Goal: Transaction & Acquisition: Purchase product/service

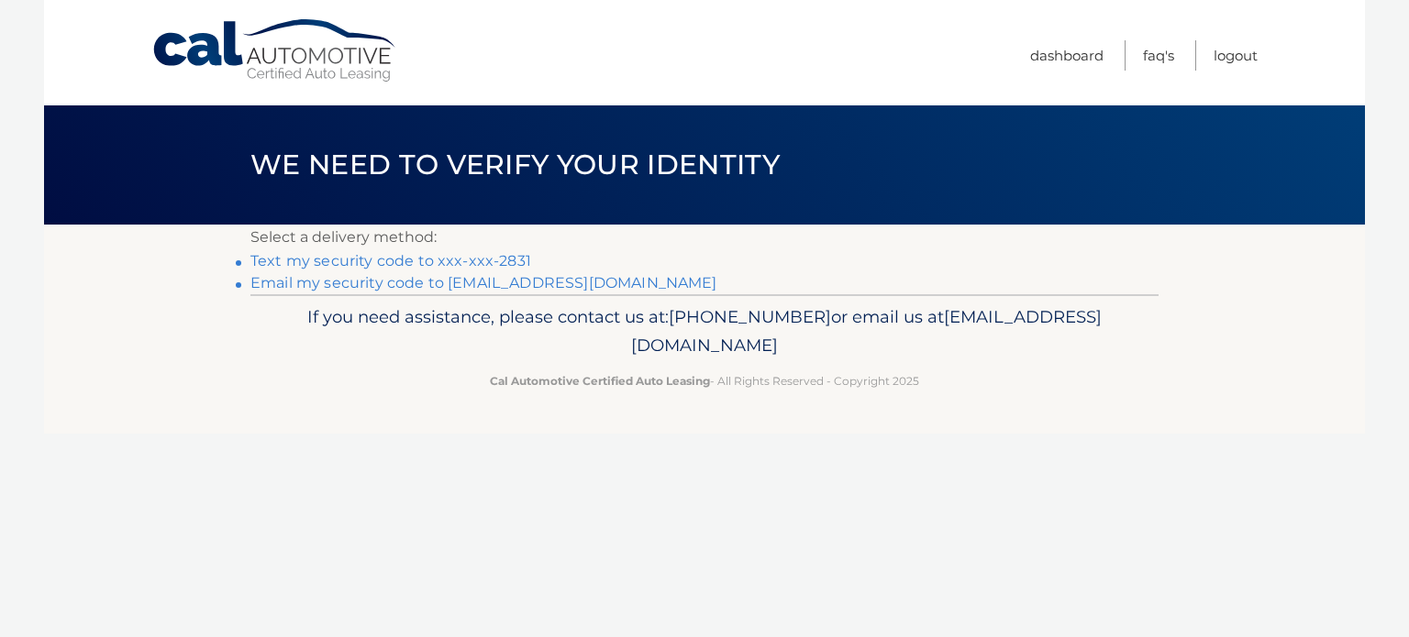
click at [488, 259] on link "Text my security code to xxx-xxx-2831" at bounding box center [390, 260] width 281 height 17
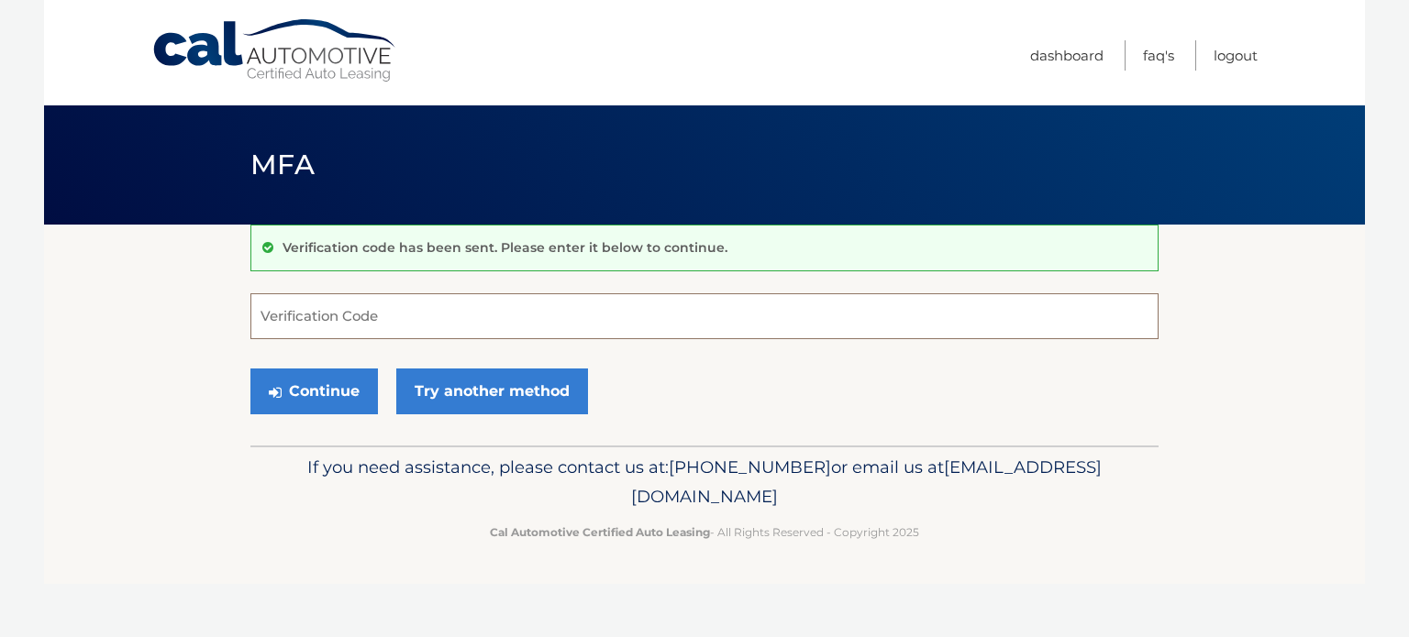
click at [277, 316] on input "Verification Code" at bounding box center [704, 317] width 908 height 46
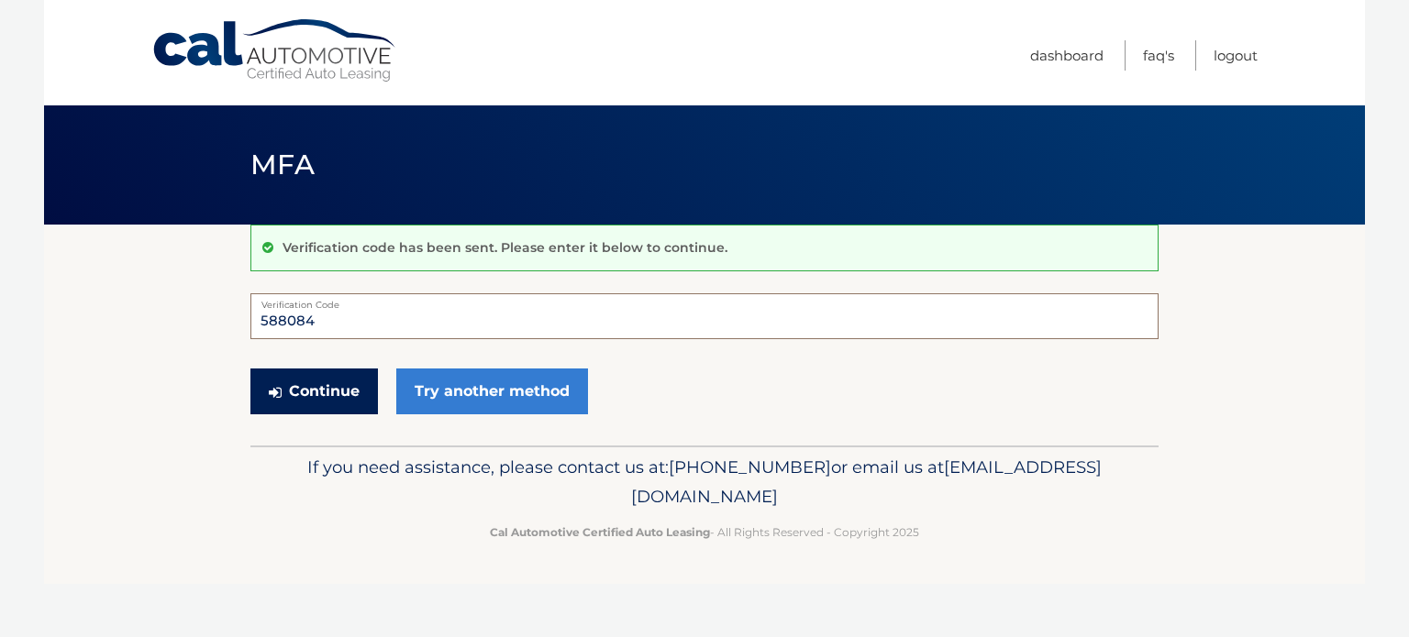
type input "588084"
click at [296, 390] on button "Continue" at bounding box center [313, 392] width 127 height 46
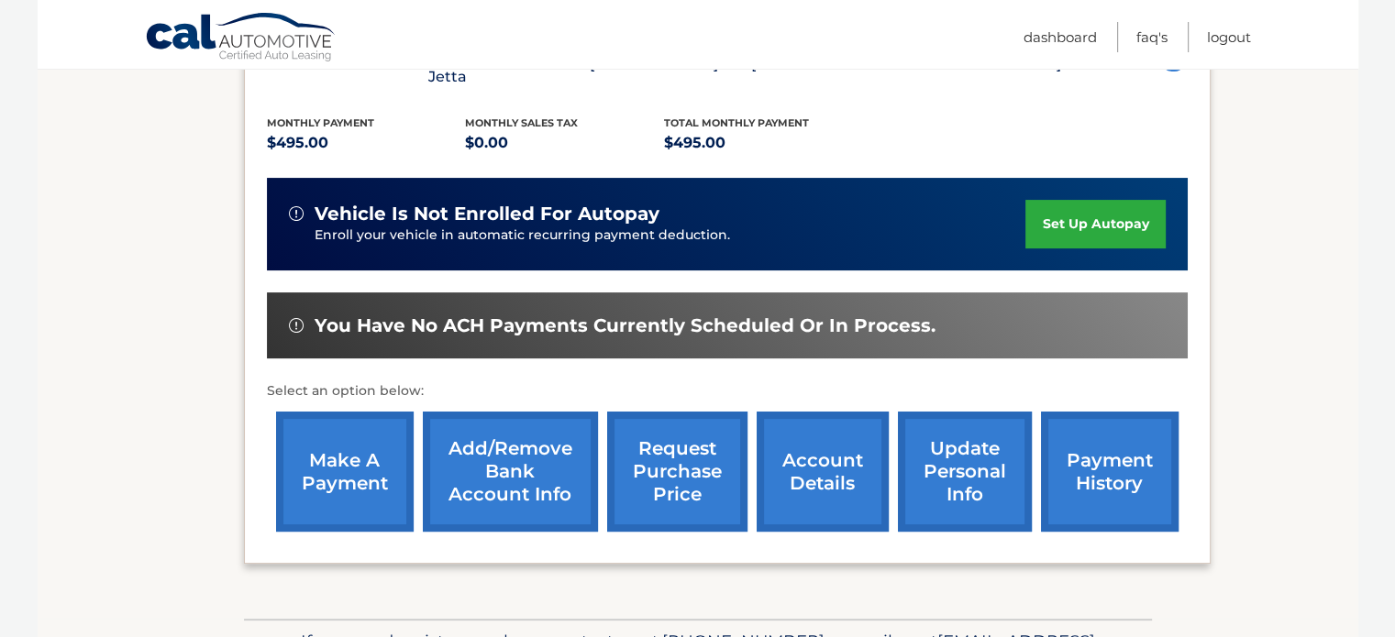
scroll to position [391, 0]
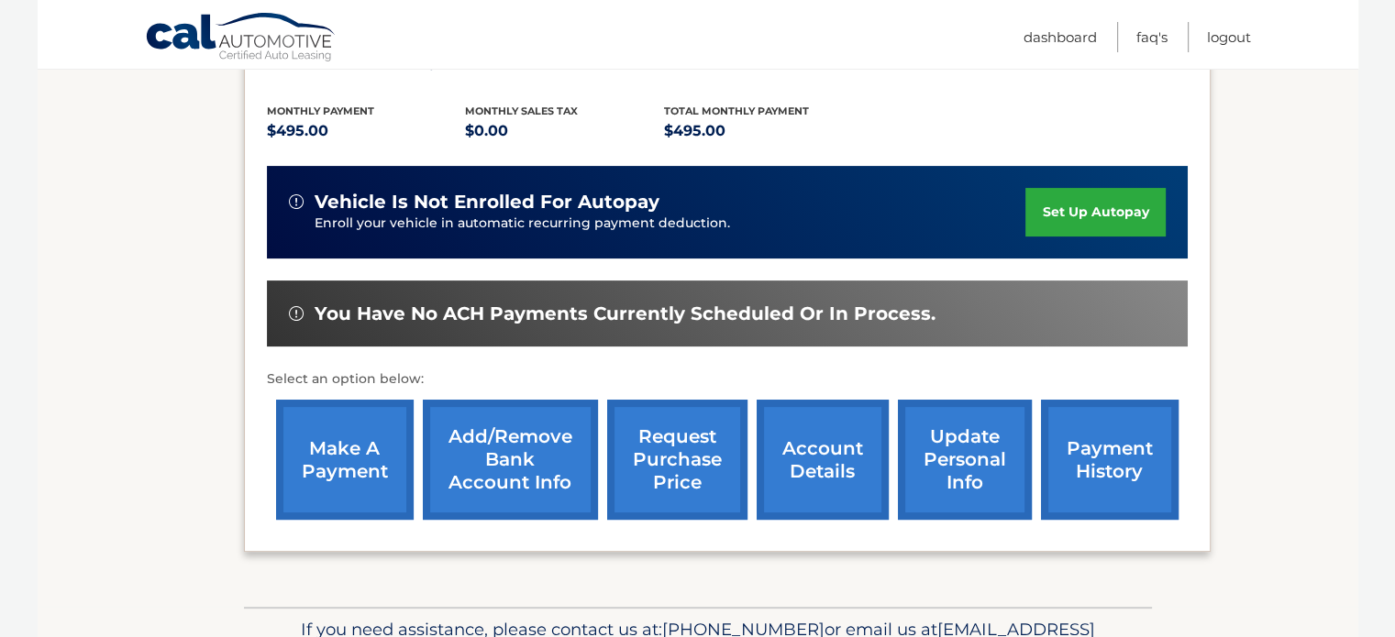
click at [314, 439] on link "make a payment" at bounding box center [345, 460] width 138 height 120
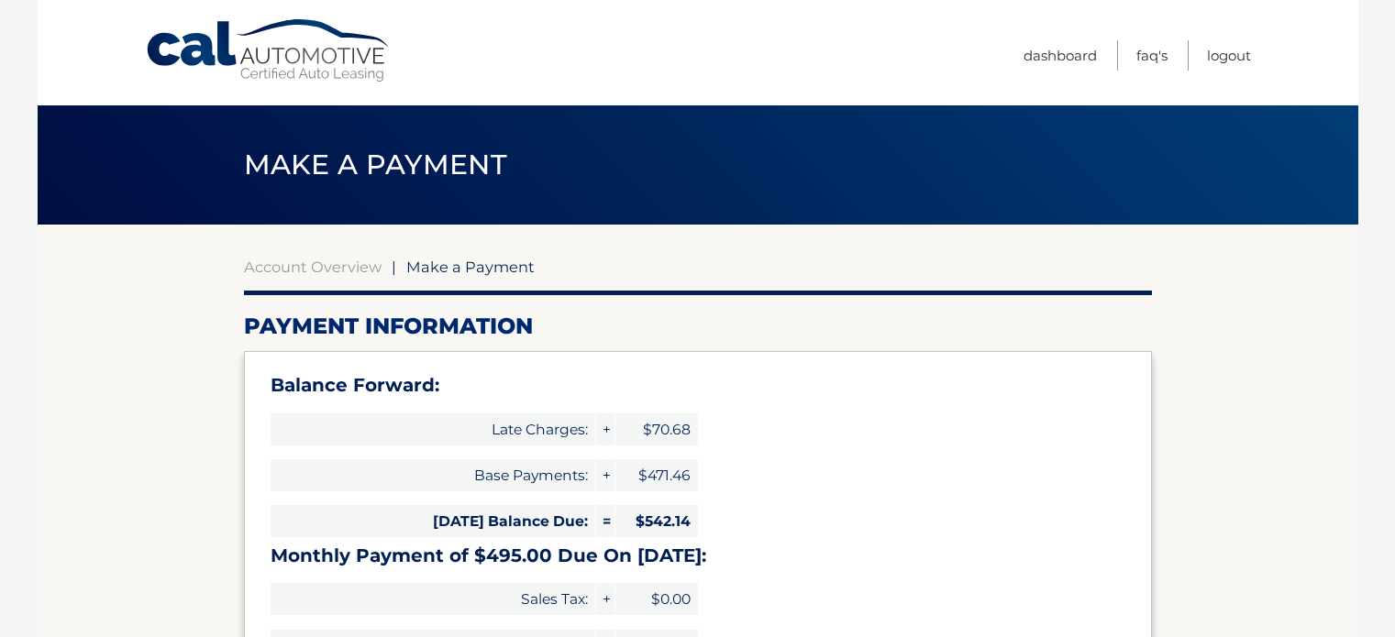
select select "NWQzOWYyNDItYmFiOS00NjI1LWExYWItNTBjZTdlMzdmMWRj"
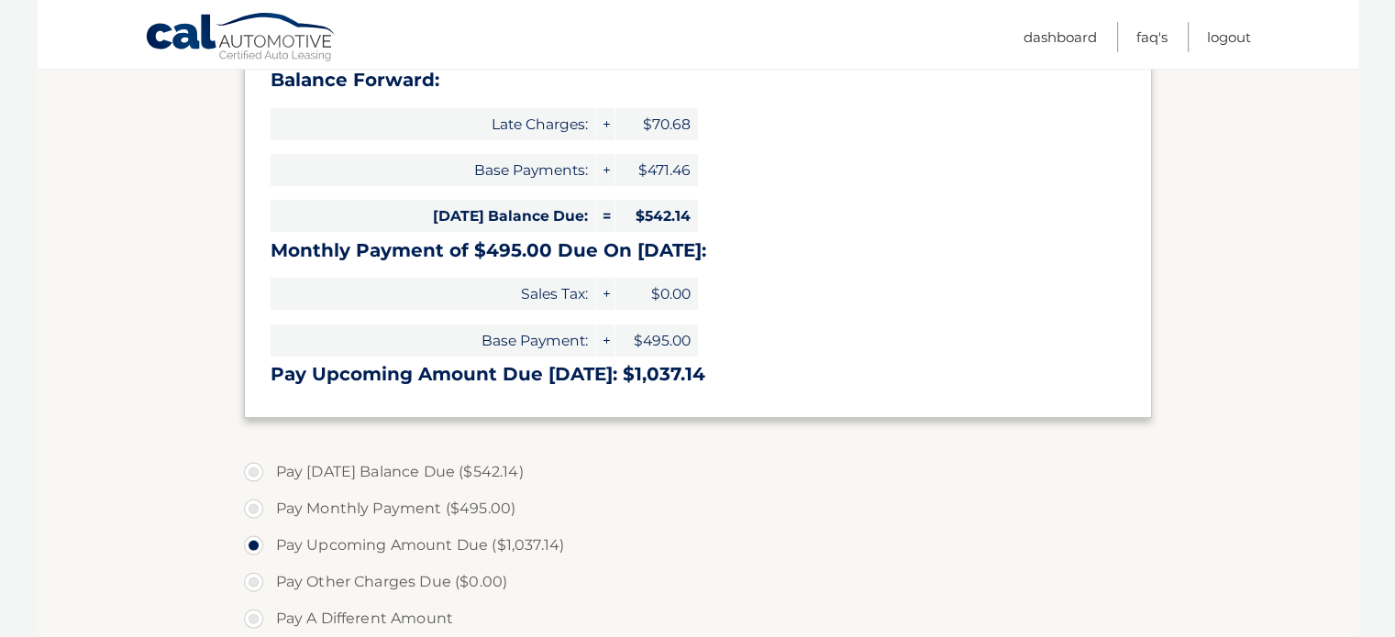
scroll to position [342, 0]
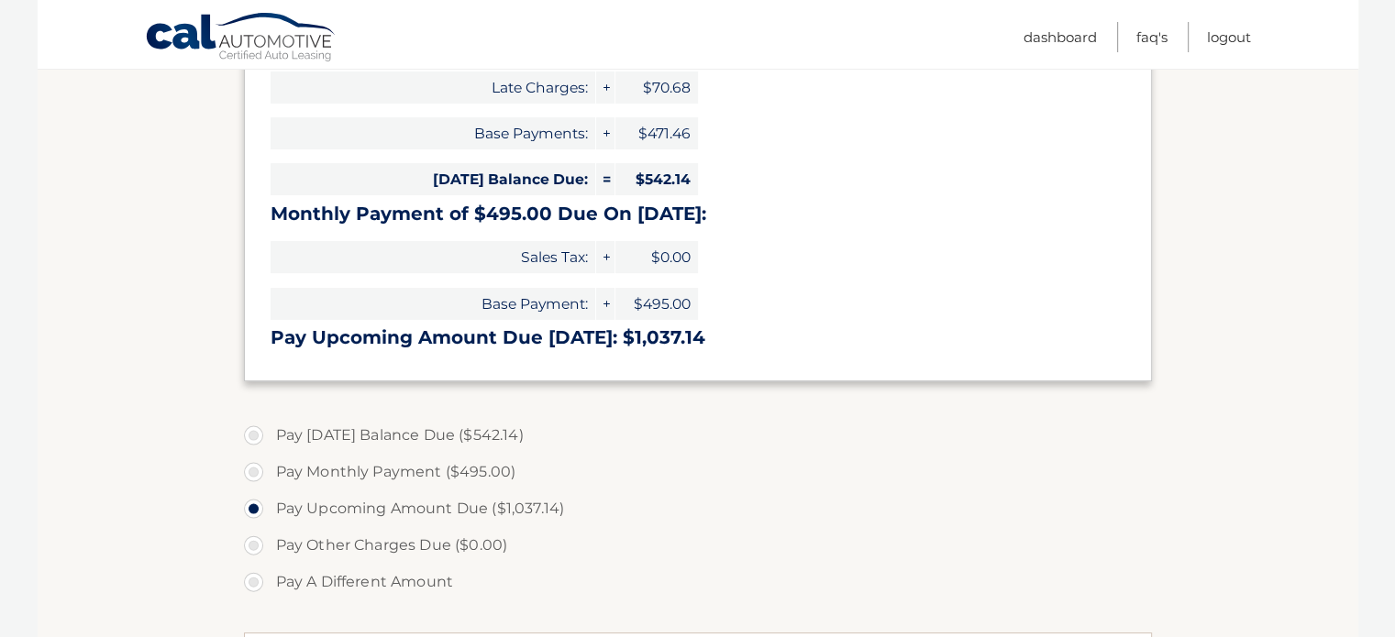
click at [253, 436] on label "Pay Today's Balance Due ($542.14)" at bounding box center [698, 435] width 908 height 37
click at [253, 436] on input "Pay Today's Balance Due ($542.14)" at bounding box center [260, 431] width 18 height 29
radio input "true"
type input "542.14"
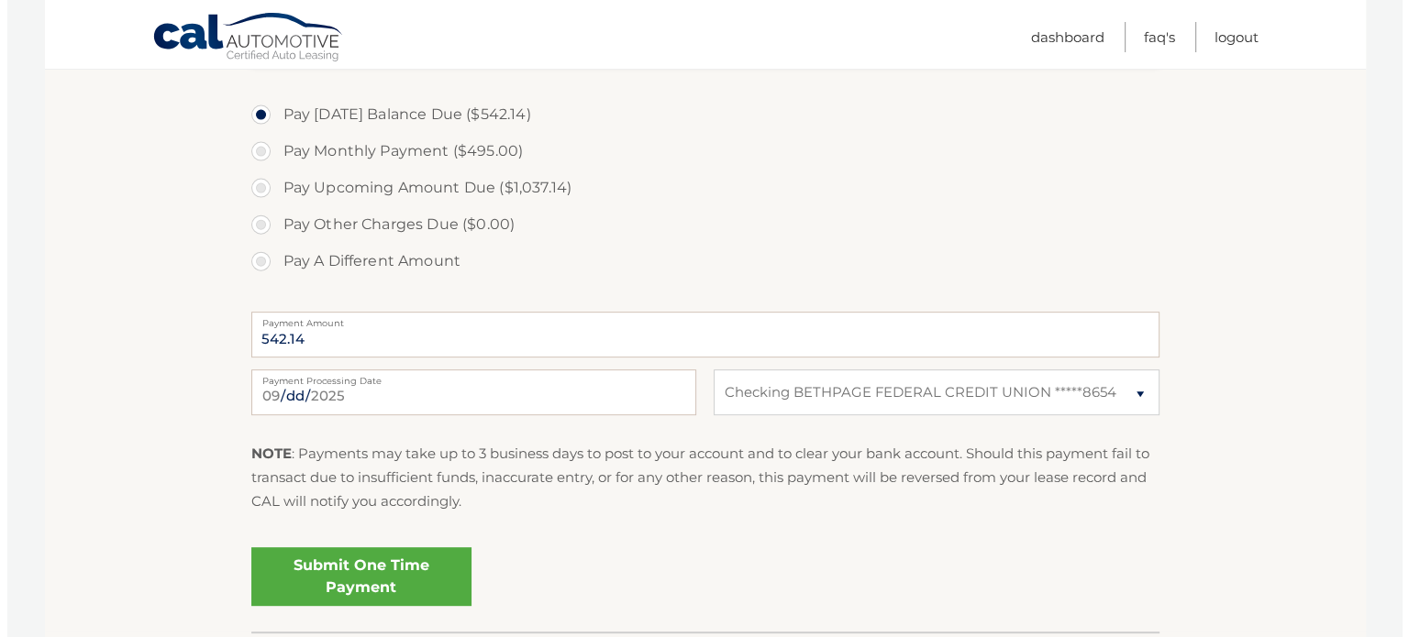
scroll to position [672, 0]
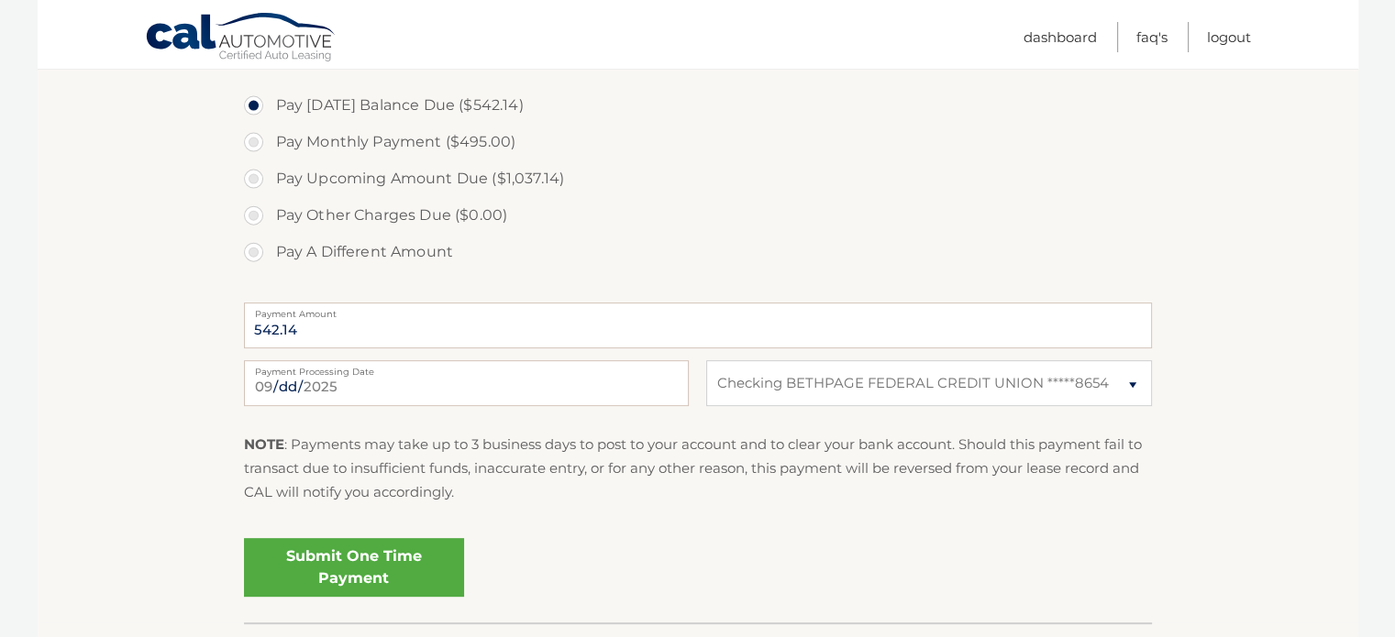
click at [407, 575] on link "Submit One Time Payment" at bounding box center [354, 567] width 220 height 59
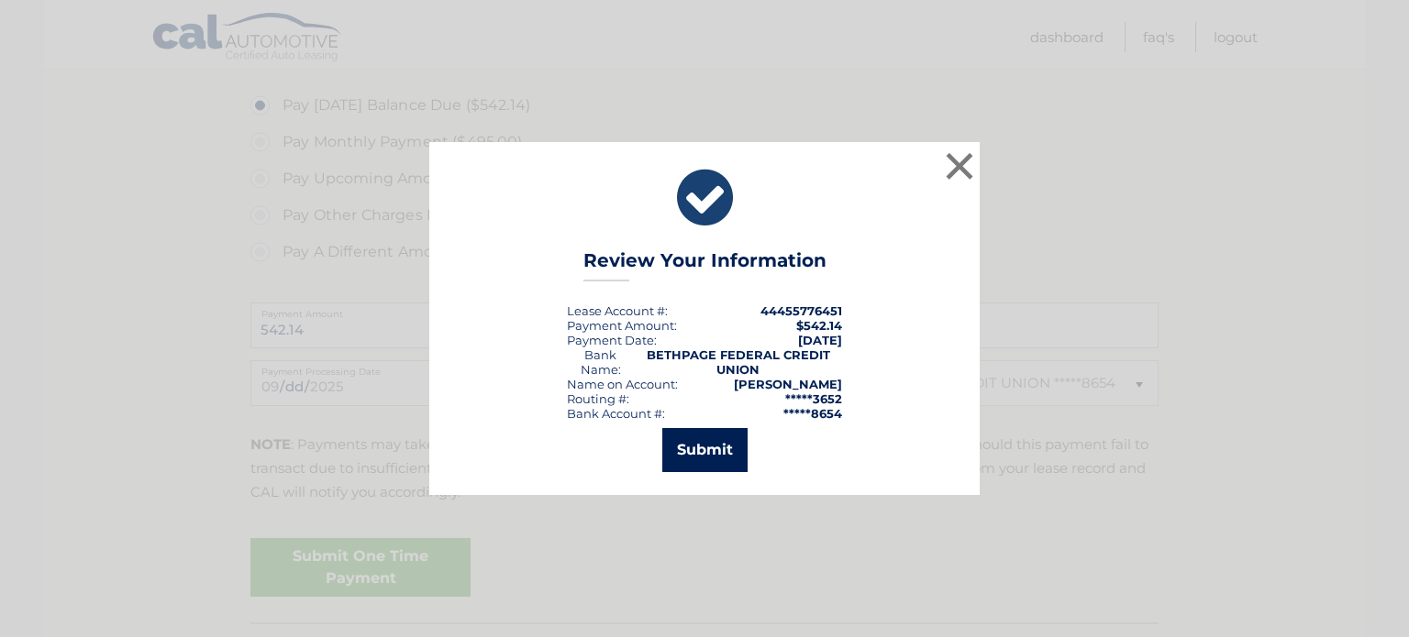
click at [686, 454] on button "Submit" at bounding box center [704, 450] width 85 height 44
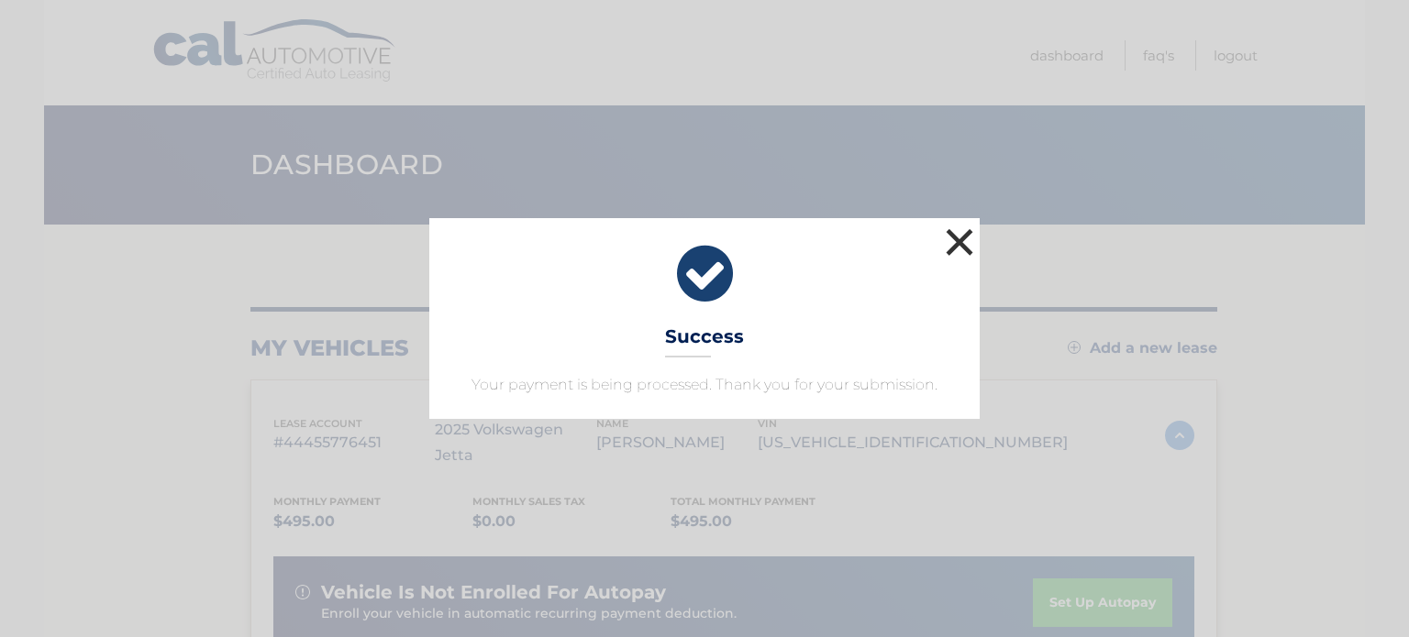
click at [950, 249] on button "×" at bounding box center [959, 242] width 37 height 37
